Goal: Navigation & Orientation: Find specific page/section

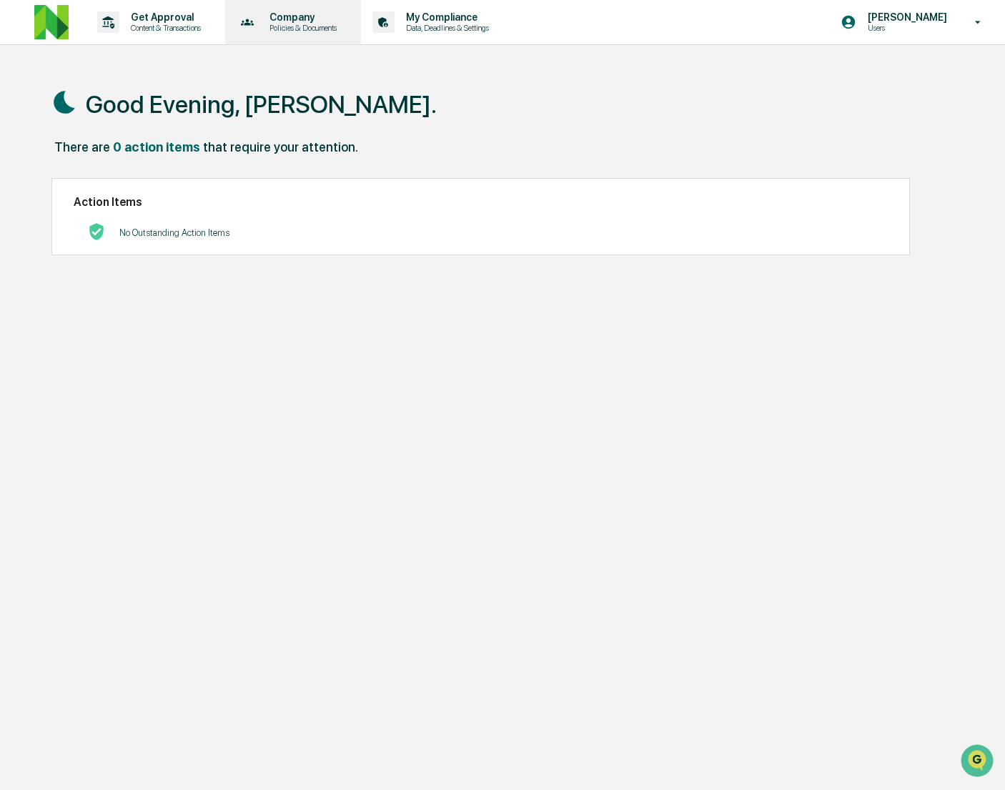
click at [282, 28] on p "Policies & Documents" at bounding box center [301, 28] width 86 height 10
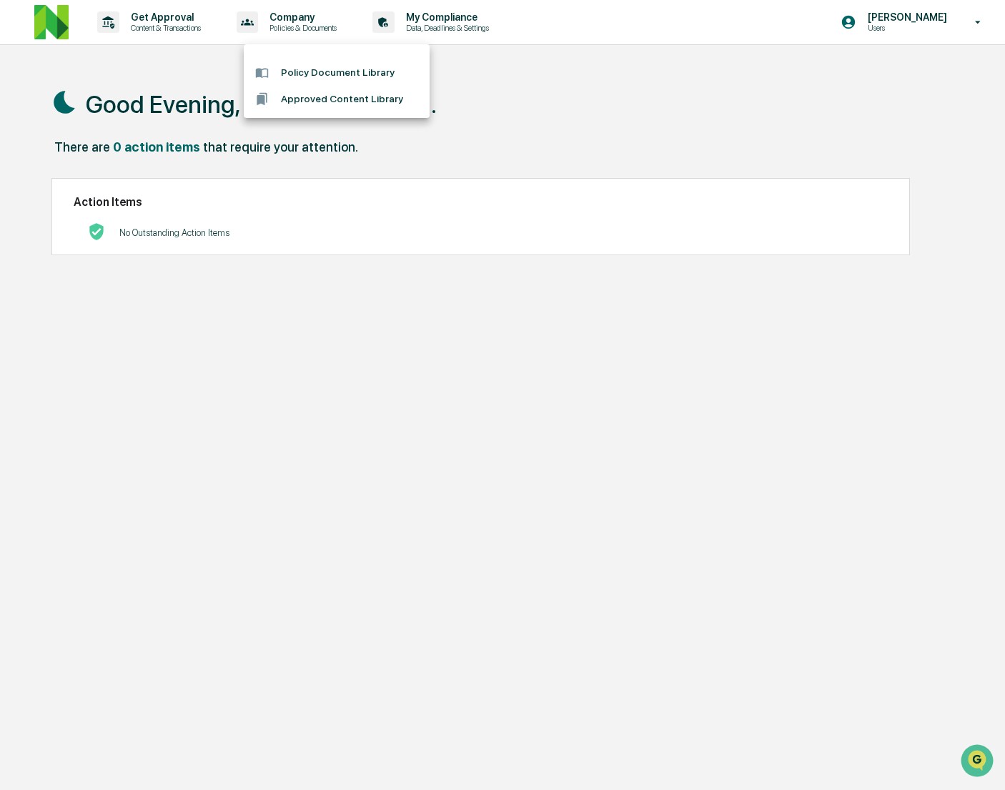
click at [461, 27] on div at bounding box center [502, 395] width 1005 height 790
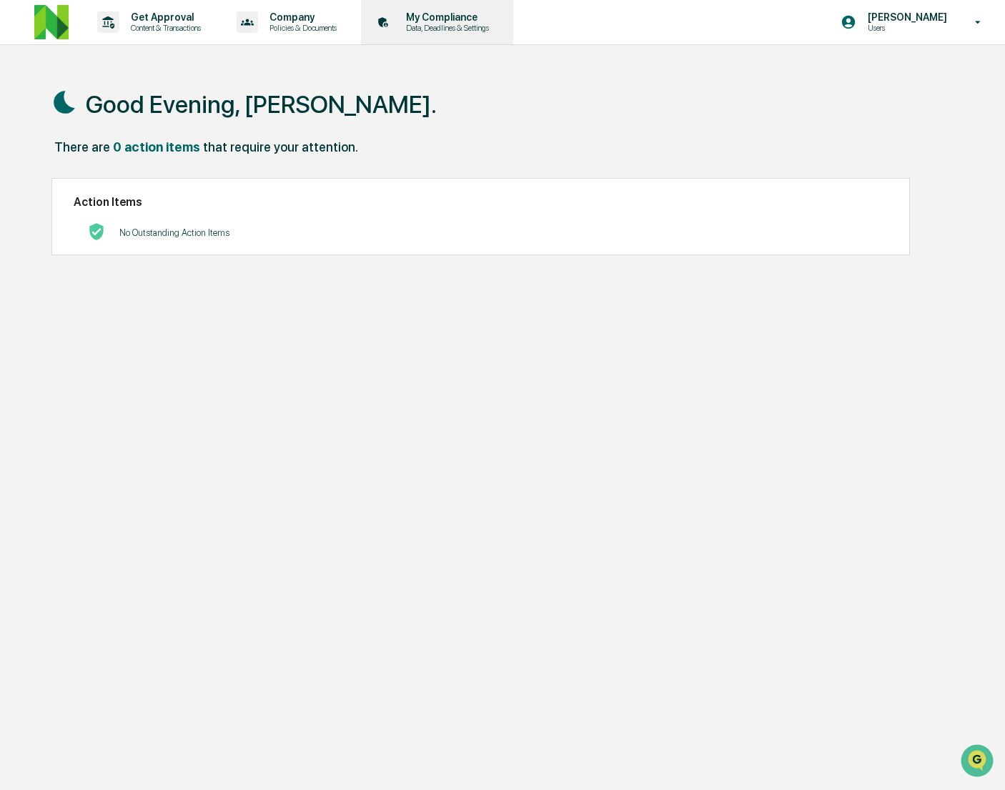
click at [452, 27] on p "Data, Deadlines & Settings" at bounding box center [444, 28] width 101 height 10
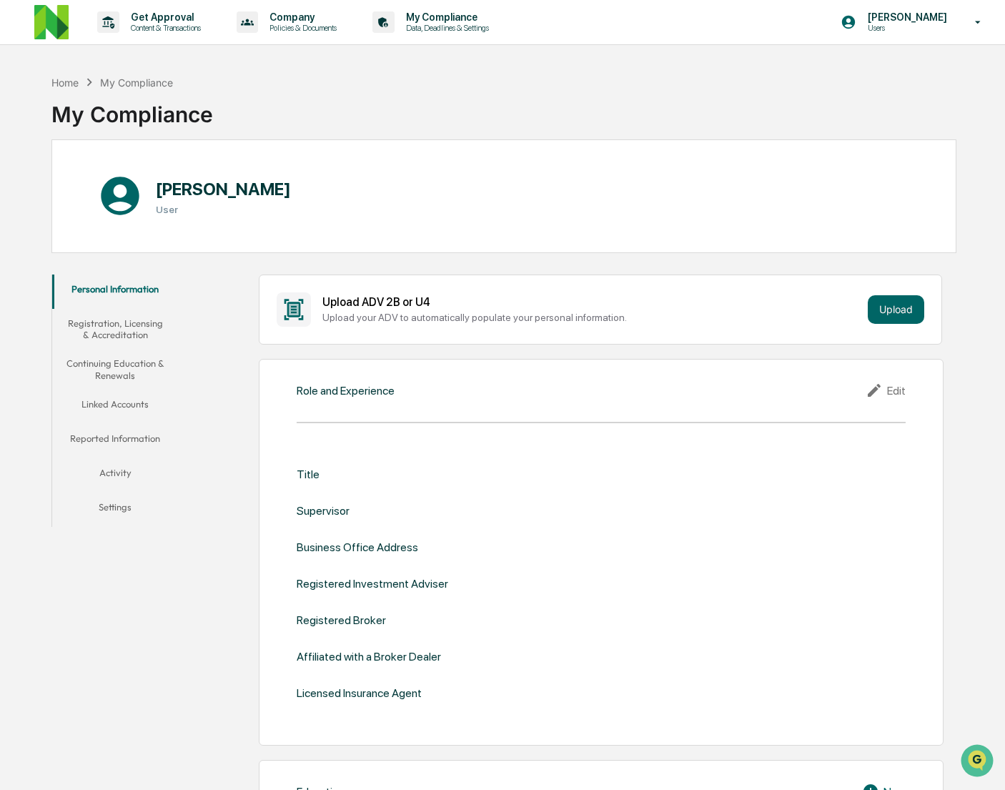
click at [120, 333] on button "Registration, Licensing & Accreditation" at bounding box center [115, 329] width 126 height 41
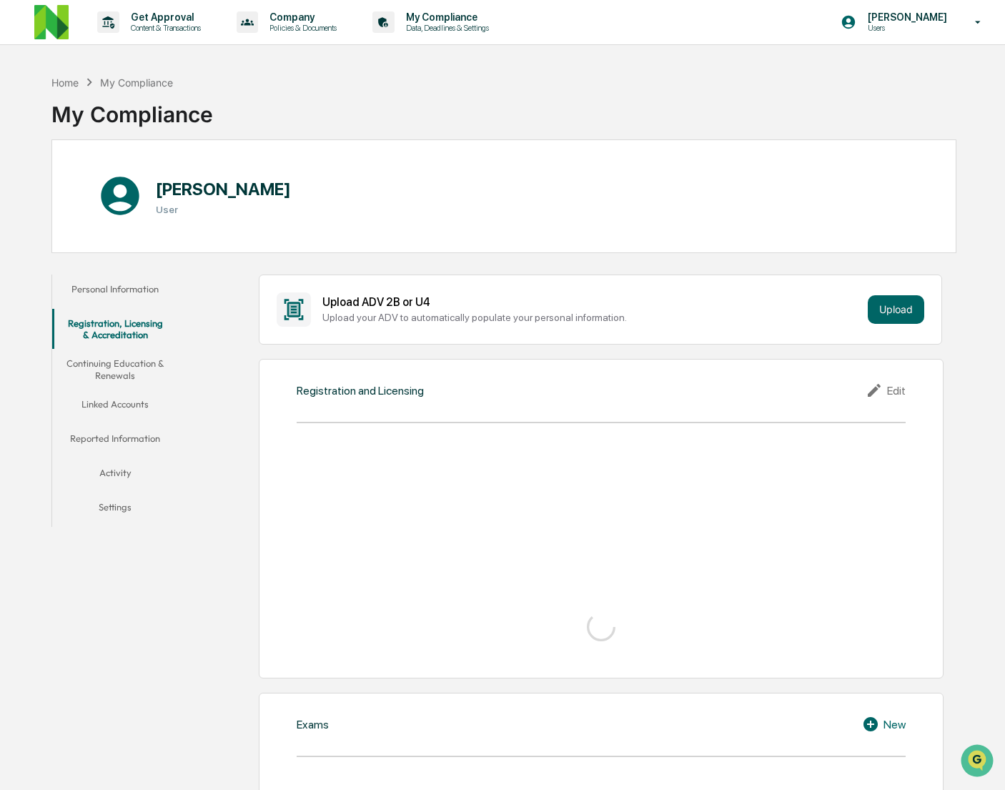
click at [121, 377] on button "Continuing Education & Renewals" at bounding box center [115, 369] width 126 height 41
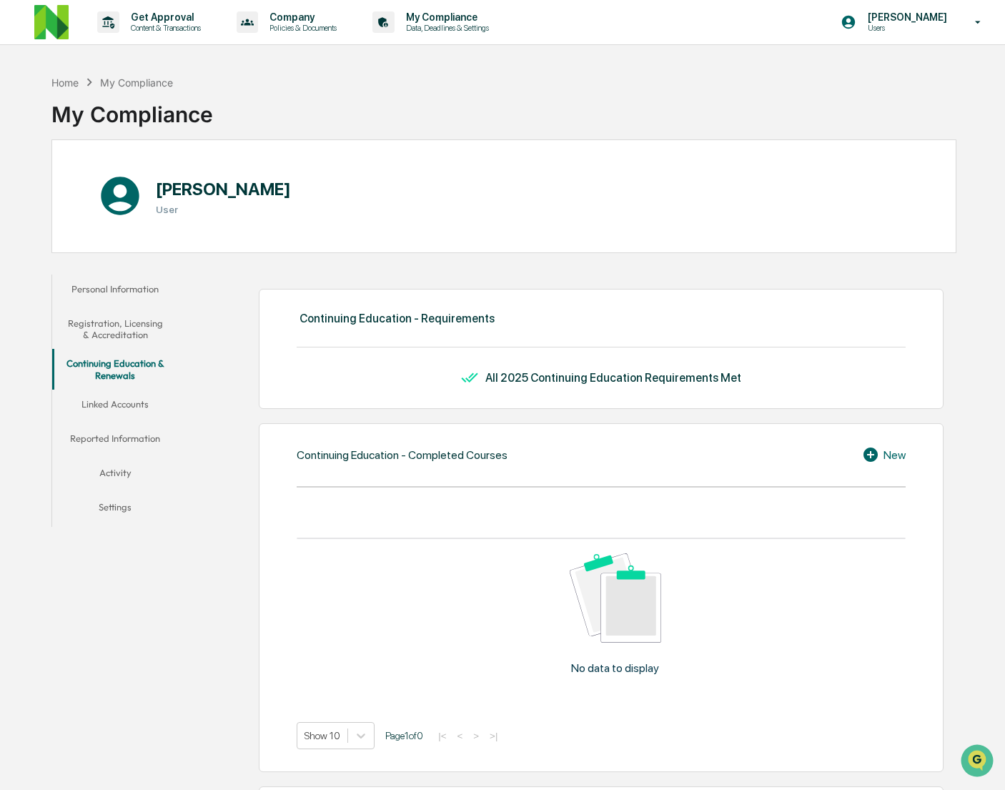
click at [121, 407] on button "Linked Accounts" at bounding box center [115, 406] width 126 height 34
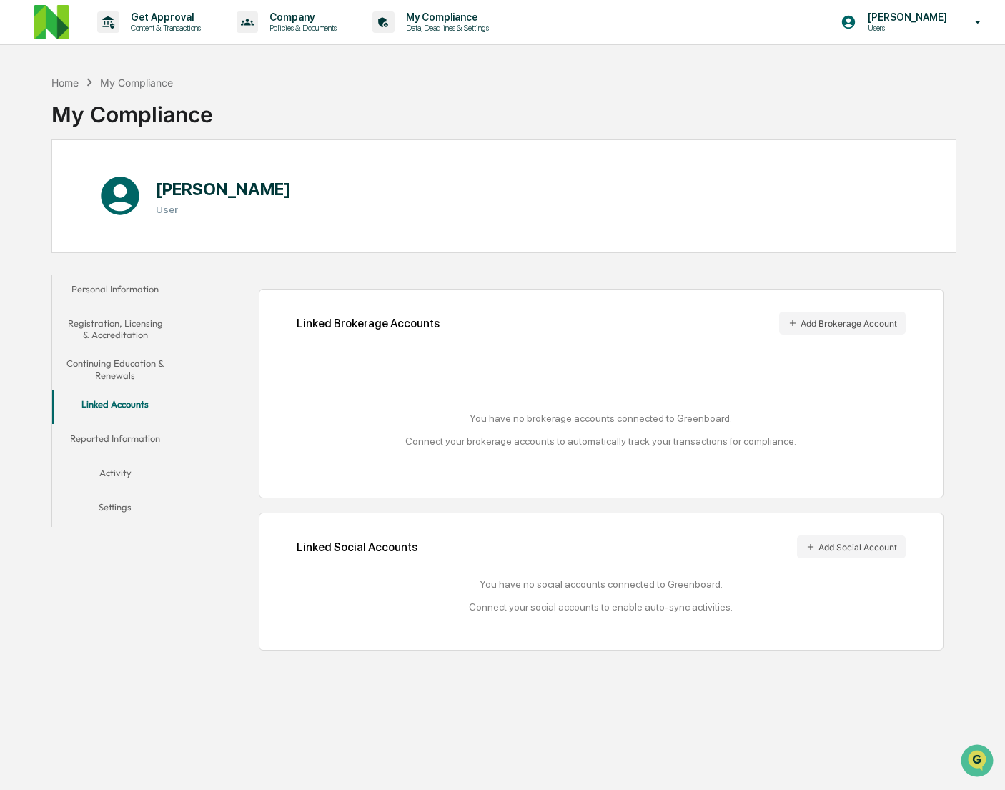
click at [126, 453] on button "Reported Information" at bounding box center [115, 441] width 126 height 34
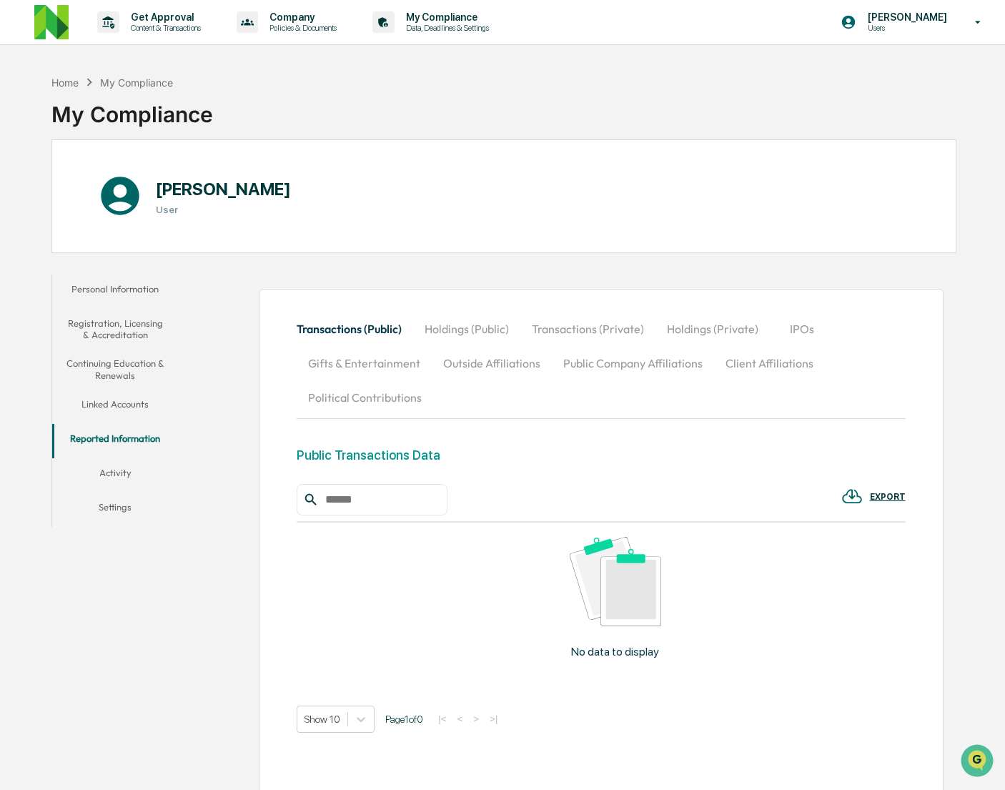
click at [120, 407] on button "Linked Accounts" at bounding box center [115, 406] width 126 height 34
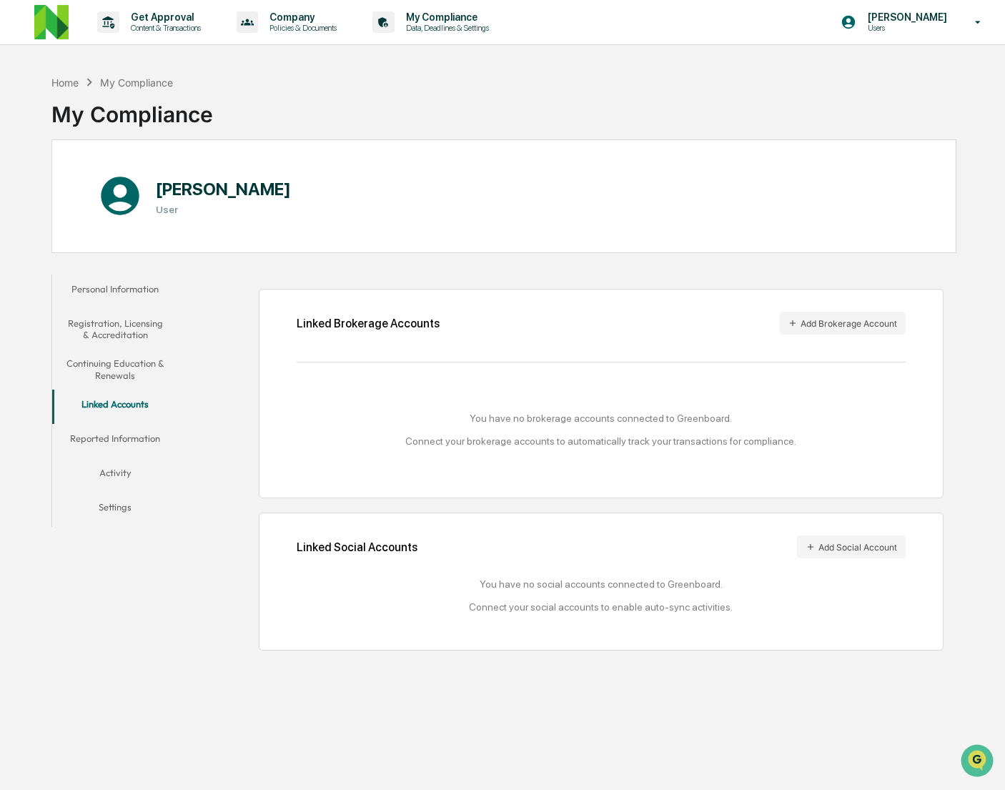
click at [128, 84] on div "My Compliance" at bounding box center [136, 82] width 73 height 12
click at [156, 26] on p "Content & Transactions" at bounding box center [163, 28] width 89 height 10
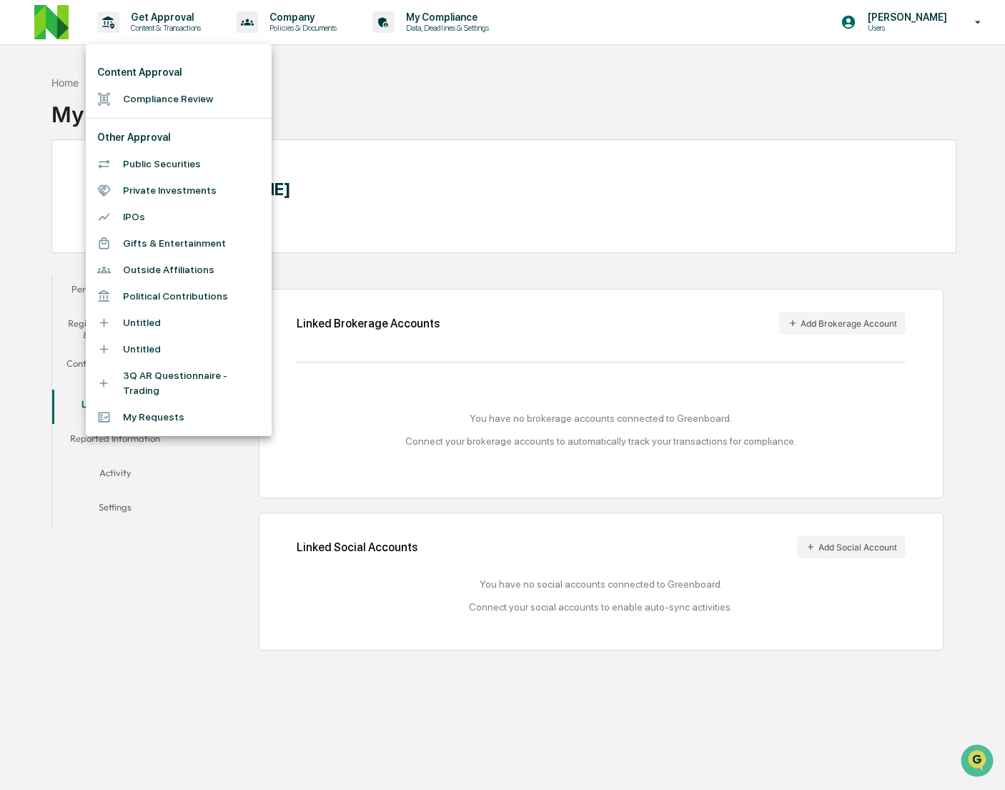
click at [344, 226] on div at bounding box center [502, 395] width 1005 height 790
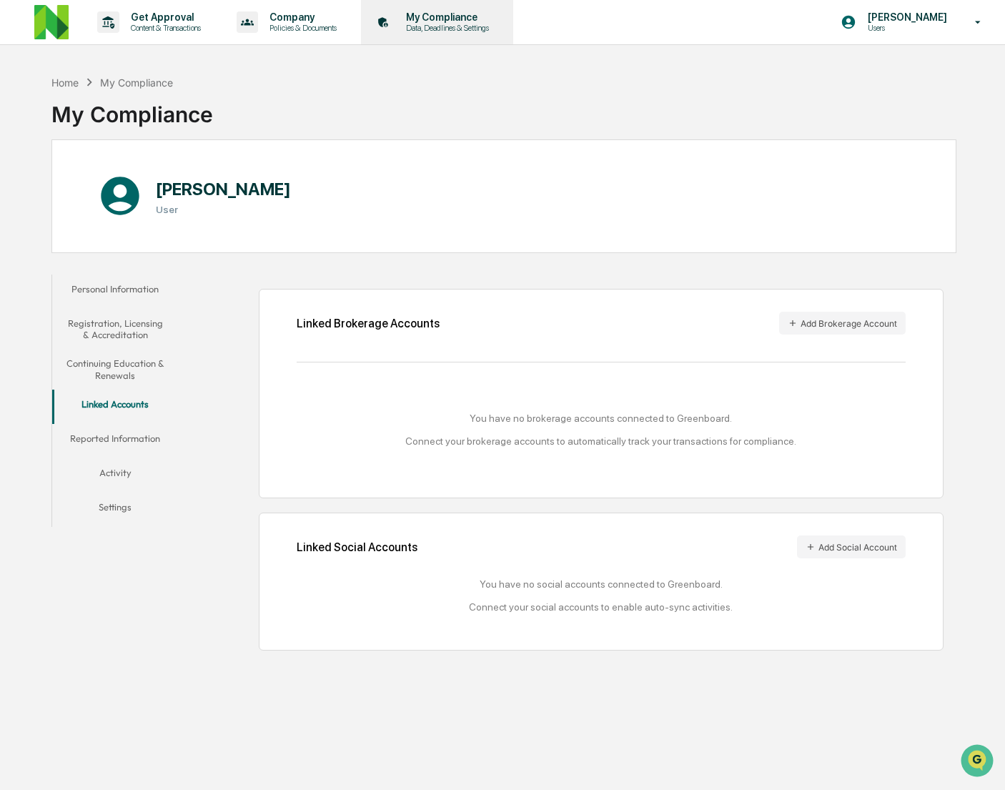
click at [469, 20] on p "My Compliance" at bounding box center [444, 16] width 101 height 11
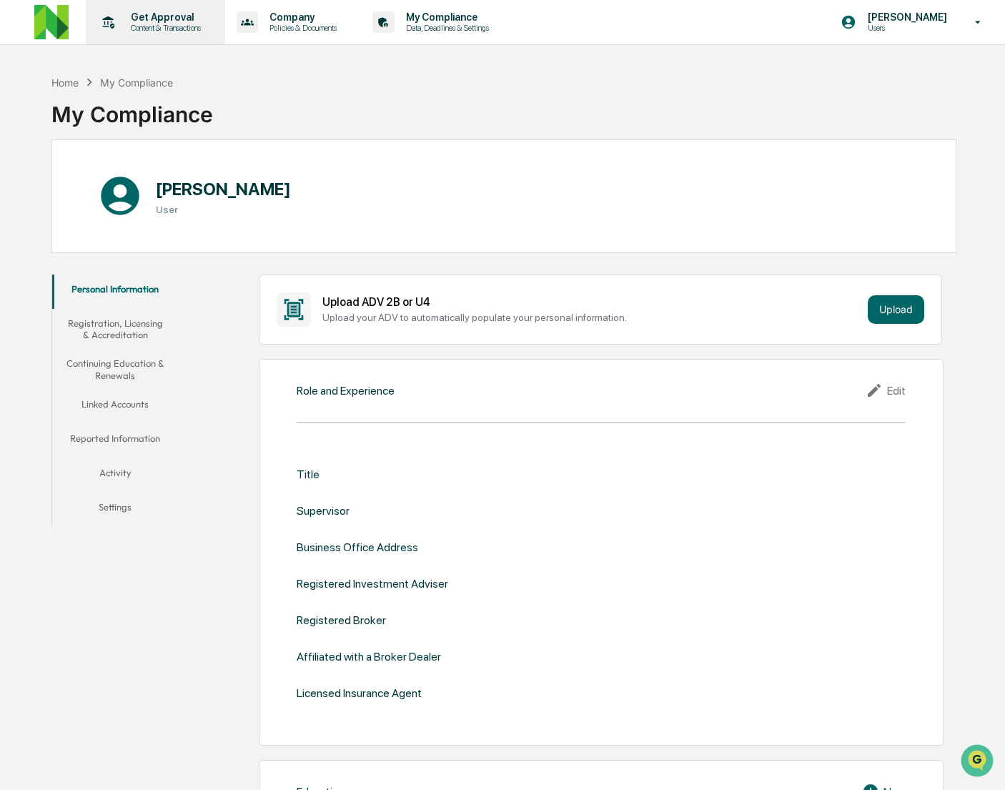
click at [141, 8] on div "Get Approval Content & Transactions" at bounding box center [153, 22] width 125 height 44
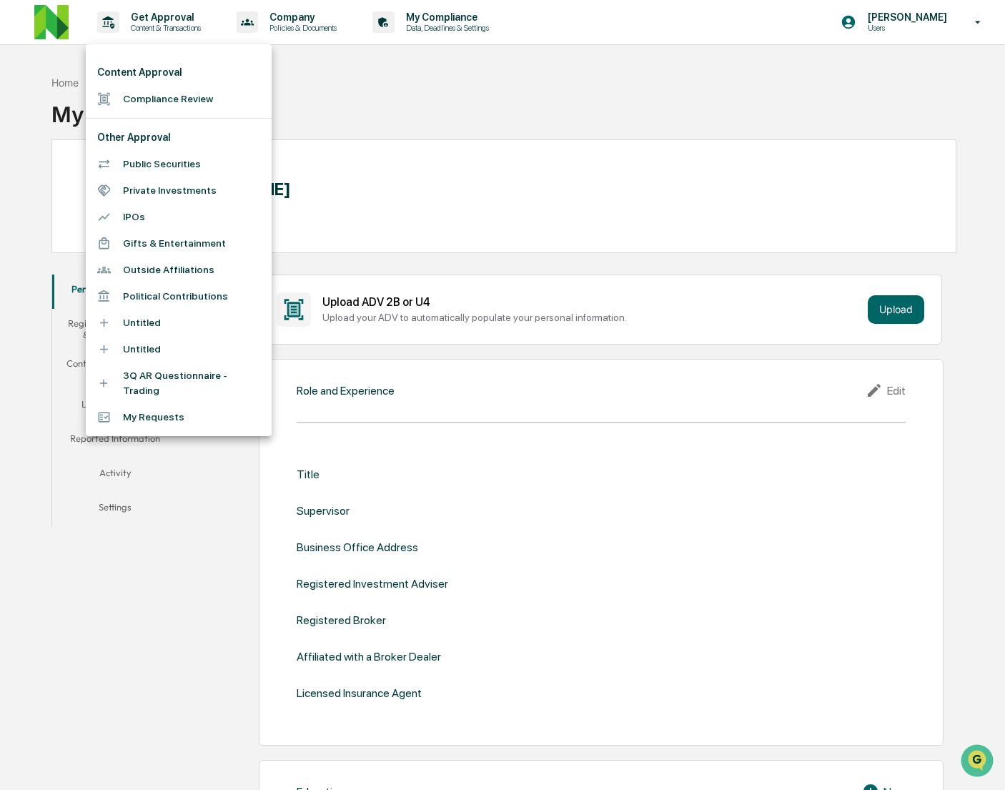
click at [47, 24] on div at bounding box center [502, 395] width 1005 height 790
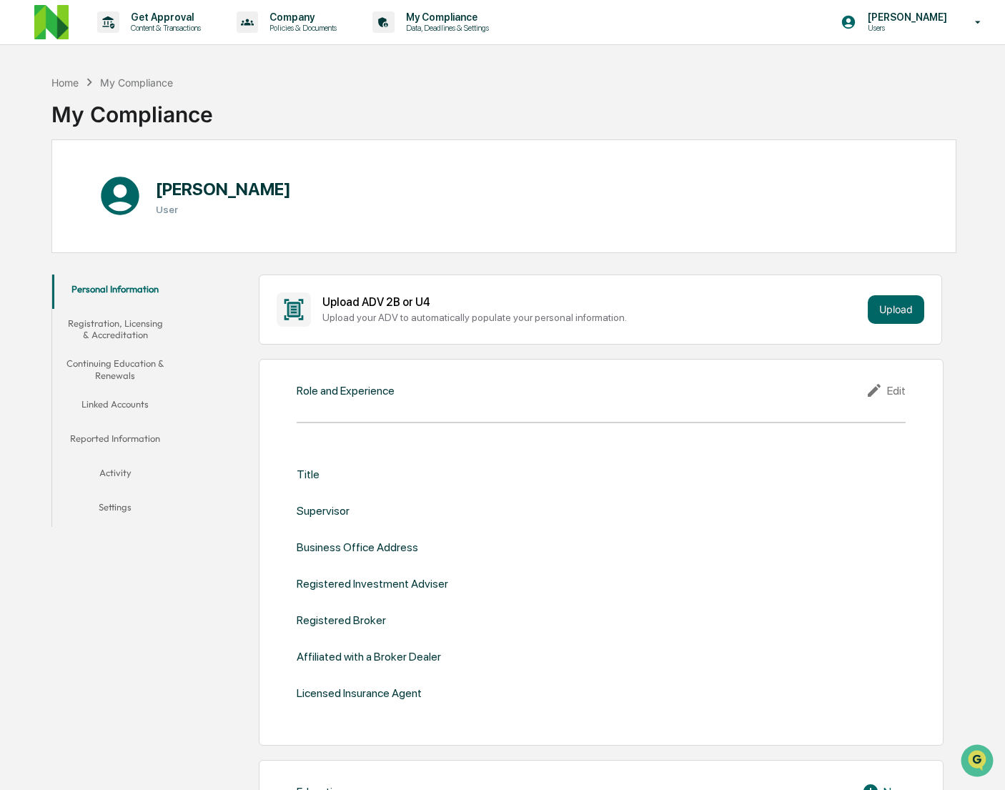
click at [47, 24] on div "Content Approval Compliance Review Other Approval Public Securities Private Inv…" at bounding box center [502, 395] width 1005 height 790
click at [294, 16] on p "Company" at bounding box center [301, 16] width 86 height 11
